Goal: Information Seeking & Learning: Learn about a topic

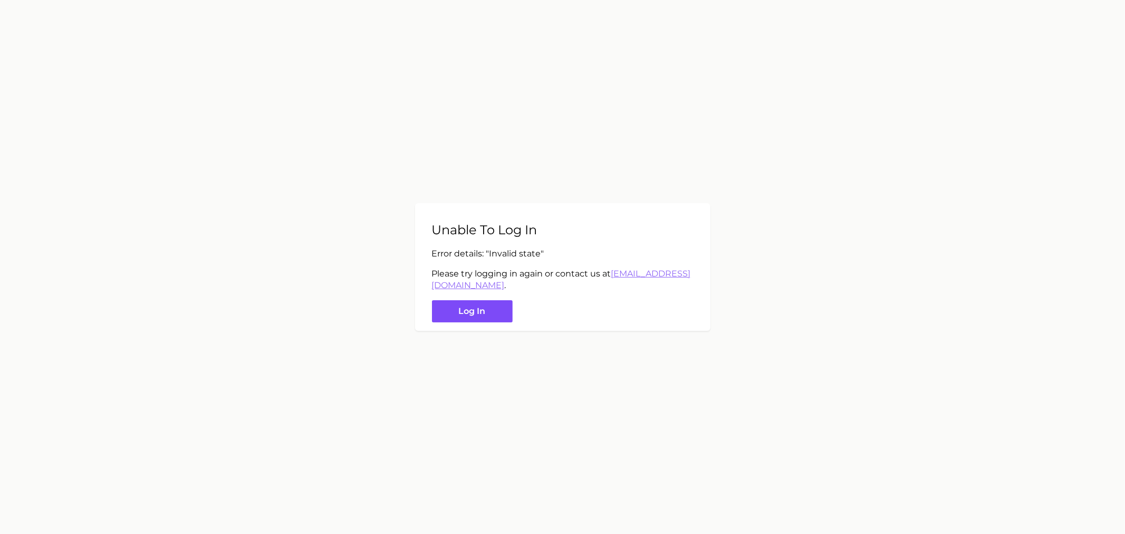
click at [509, 309] on button "Log in" at bounding box center [472, 311] width 81 height 23
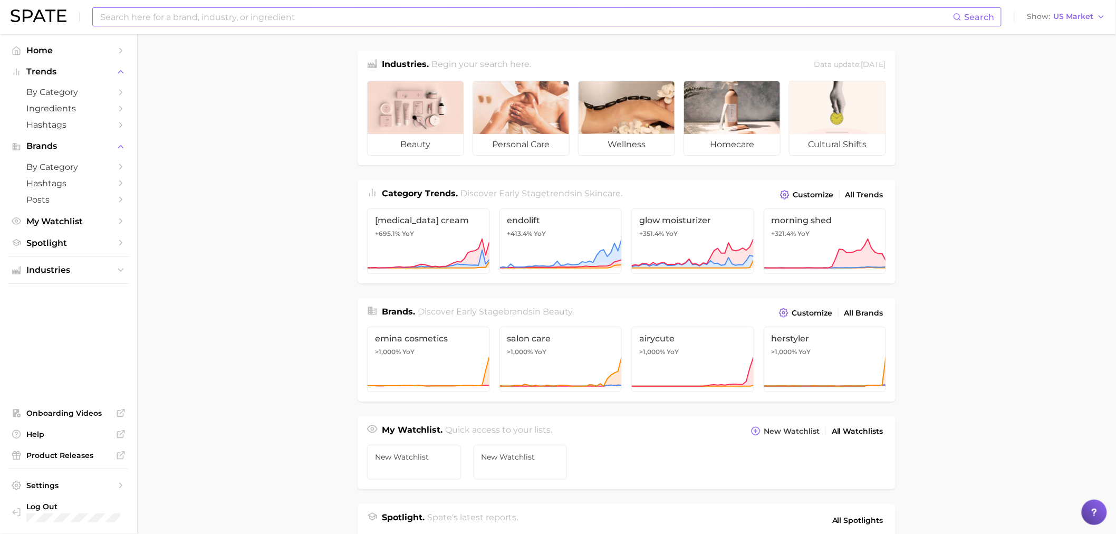
click at [202, 19] on input at bounding box center [526, 17] width 854 height 18
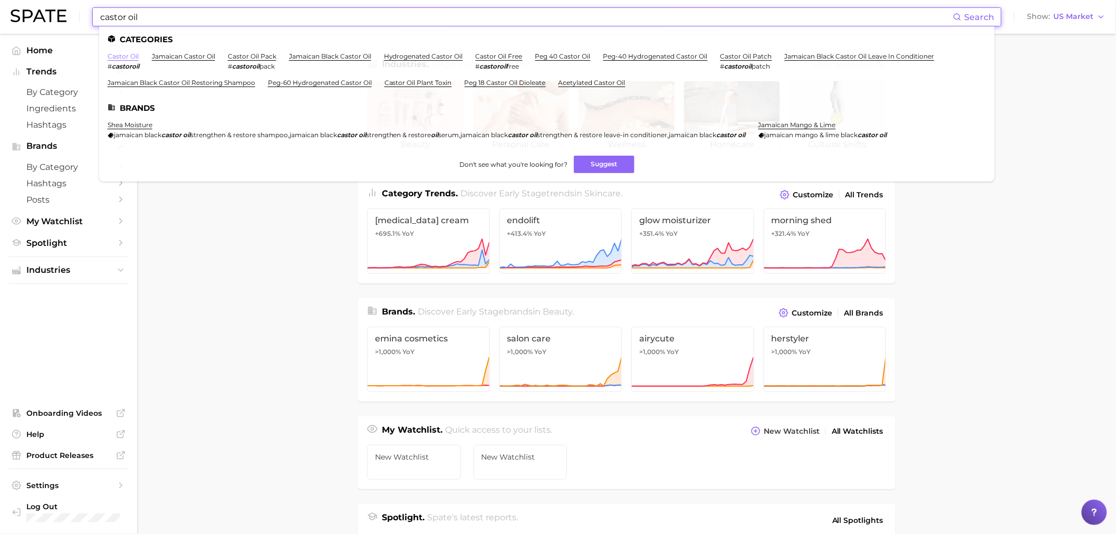
type input "castor oil"
click at [132, 54] on link "castor oil" at bounding box center [123, 56] width 31 height 8
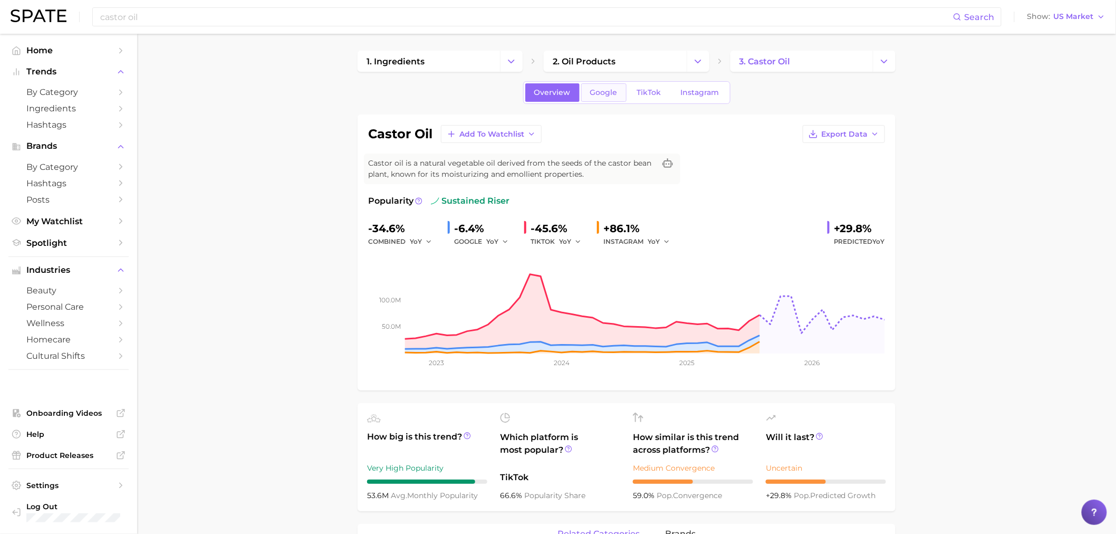
click at [601, 96] on span "Google" at bounding box center [603, 92] width 27 height 9
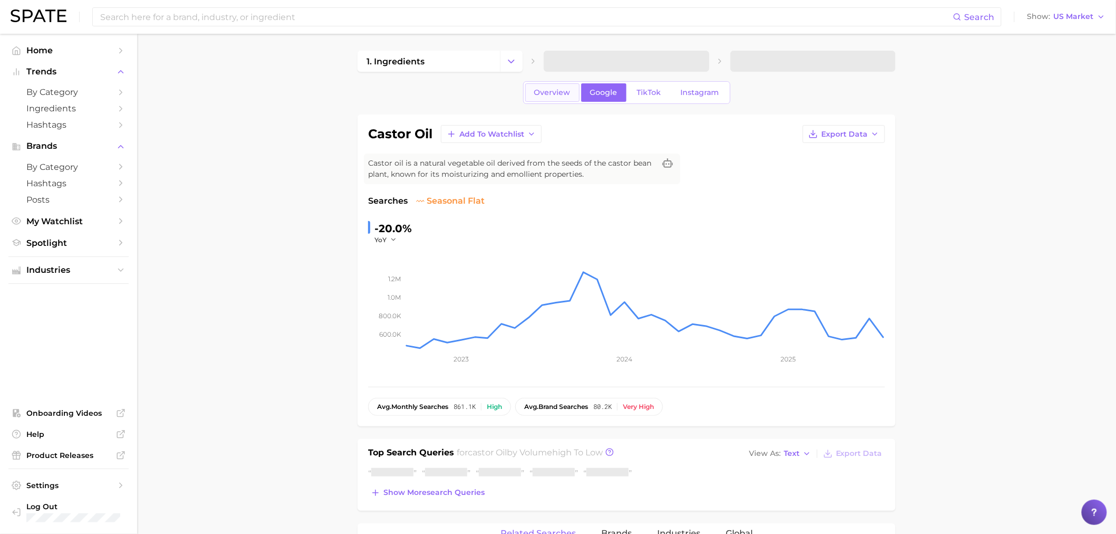
click at [547, 95] on span "Overview" at bounding box center [552, 92] width 36 height 9
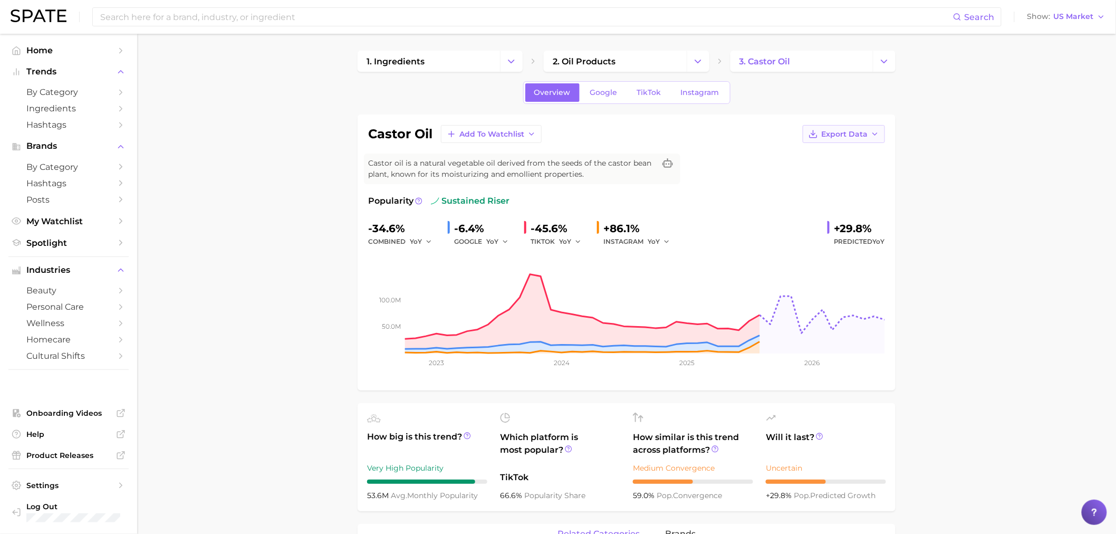
click at [838, 134] on span "Export Data" at bounding box center [844, 134] width 46 height 9
click at [830, 150] on span "Time Series CSV" at bounding box center [818, 153] width 62 height 9
